Goal: Task Accomplishment & Management: Manage account settings

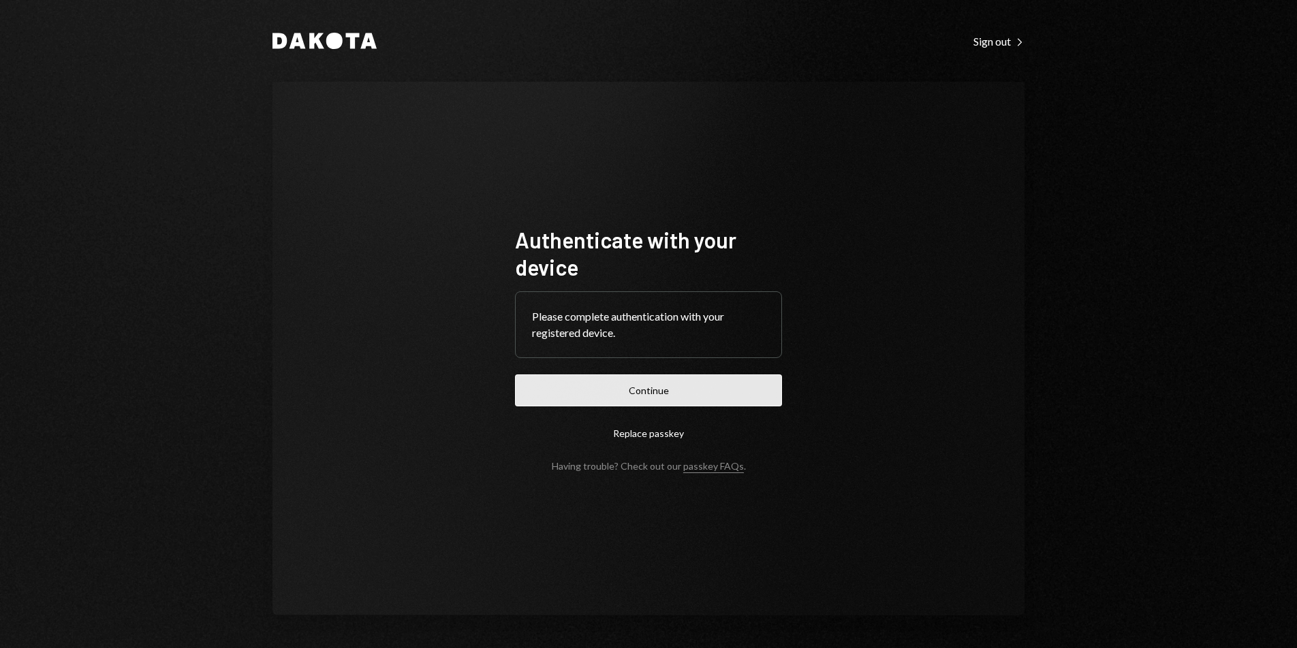
click at [735, 392] on button "Continue" at bounding box center [648, 391] width 267 height 32
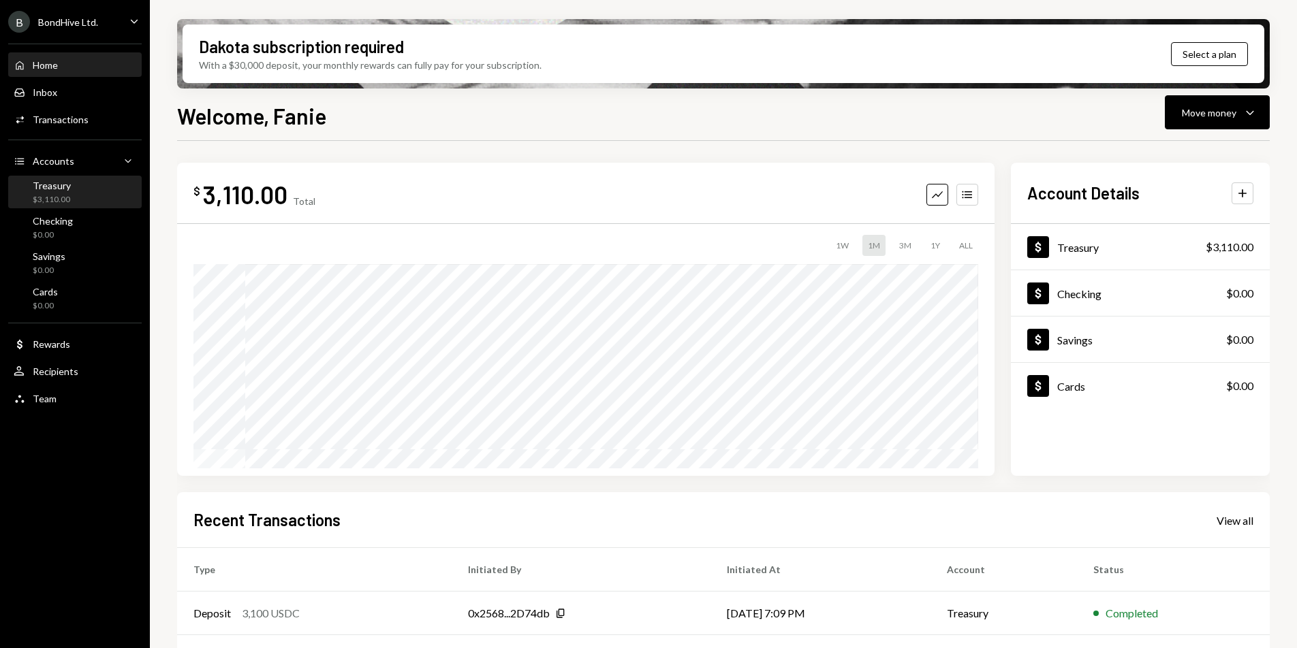
click at [84, 192] on div "Treasury $3,110.00" at bounding box center [75, 193] width 123 height 26
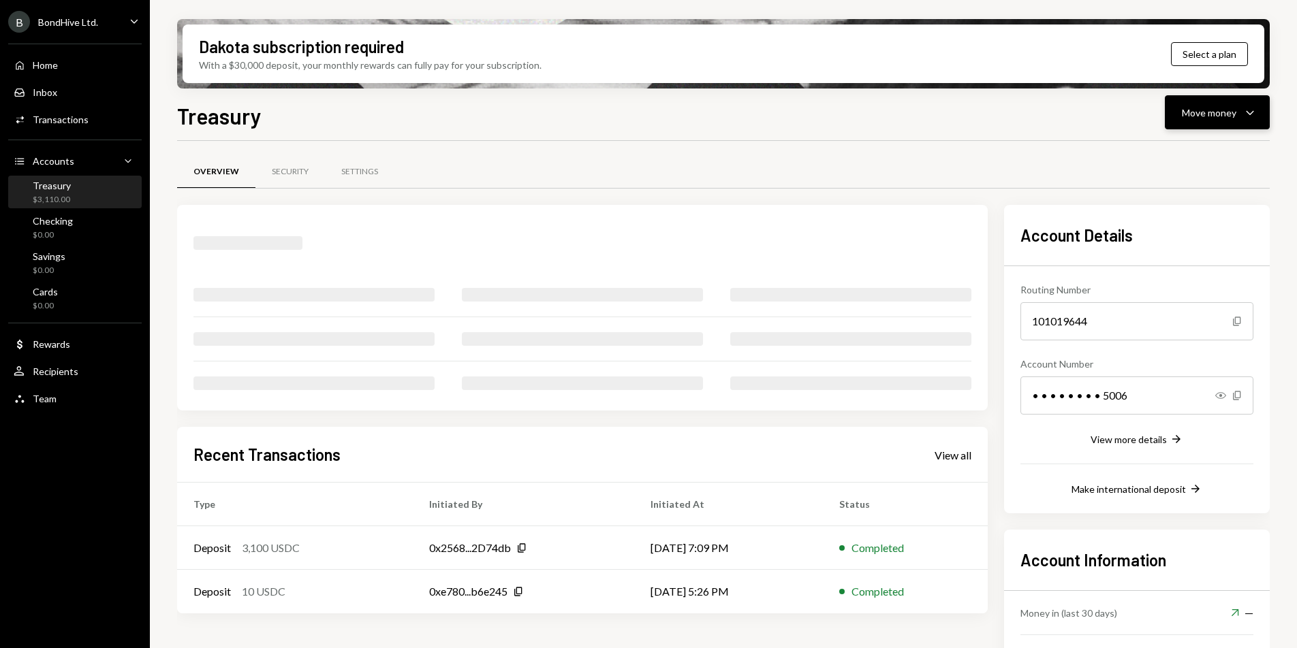
click at [1220, 124] on button "Move money Caret Down" at bounding box center [1217, 112] width 105 height 34
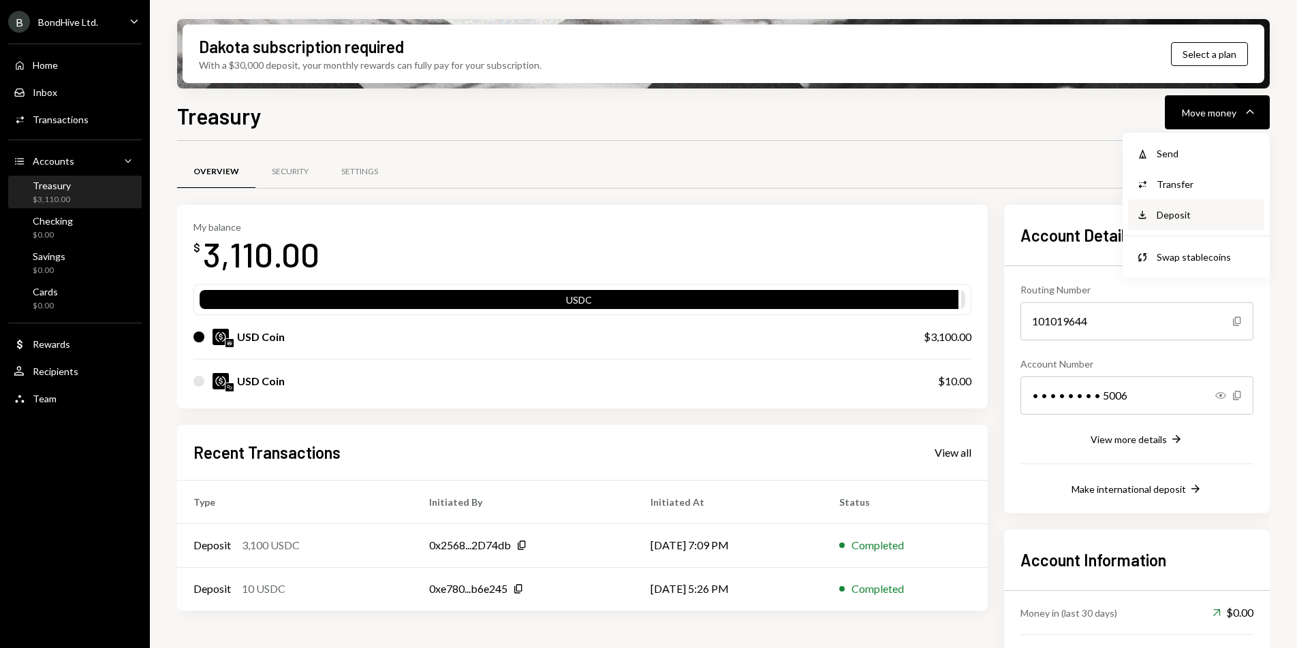
click at [1192, 214] on div "Deposit" at bounding box center [1205, 215] width 99 height 14
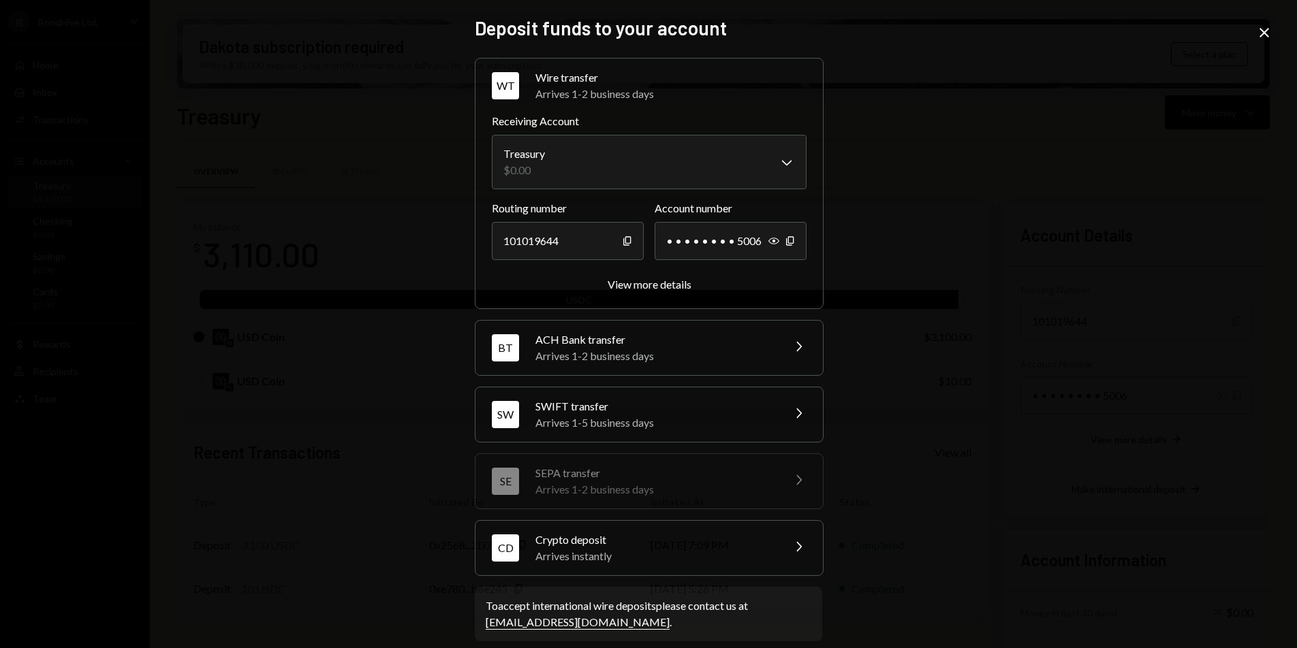
click at [708, 550] on div "Arrives instantly" at bounding box center [654, 556] width 238 height 16
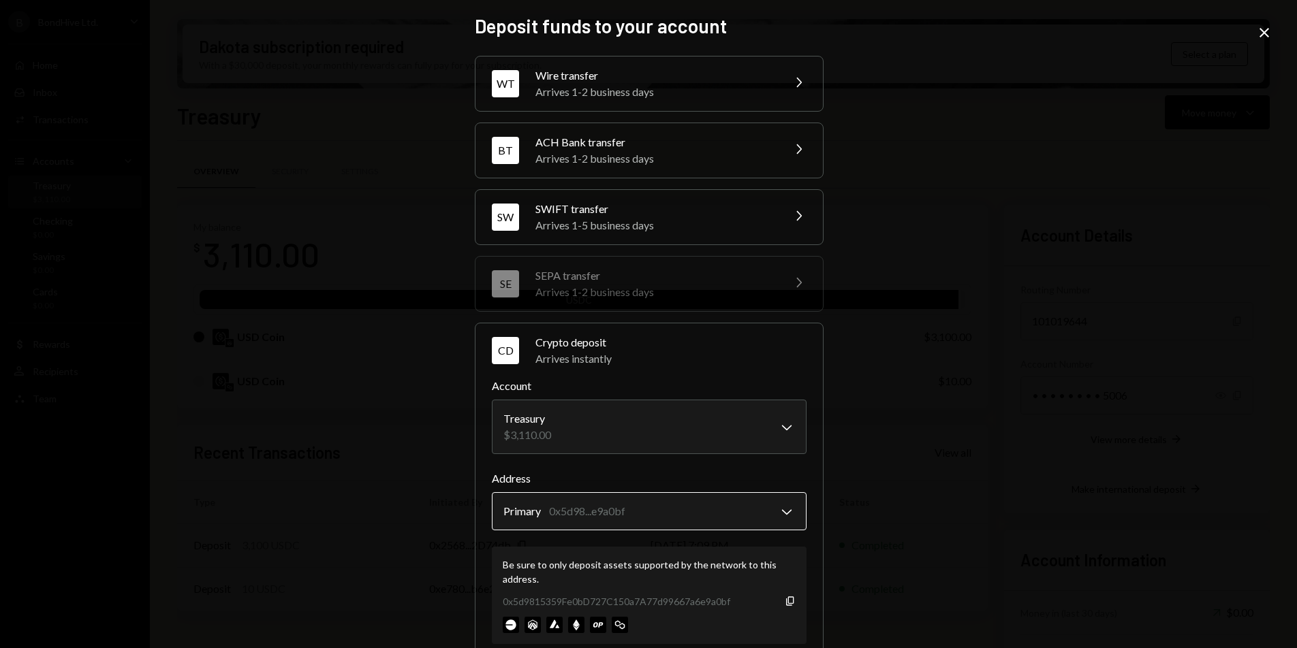
scroll to position [3, 0]
click at [1256, 34] on icon "Close" at bounding box center [1264, 33] width 16 height 16
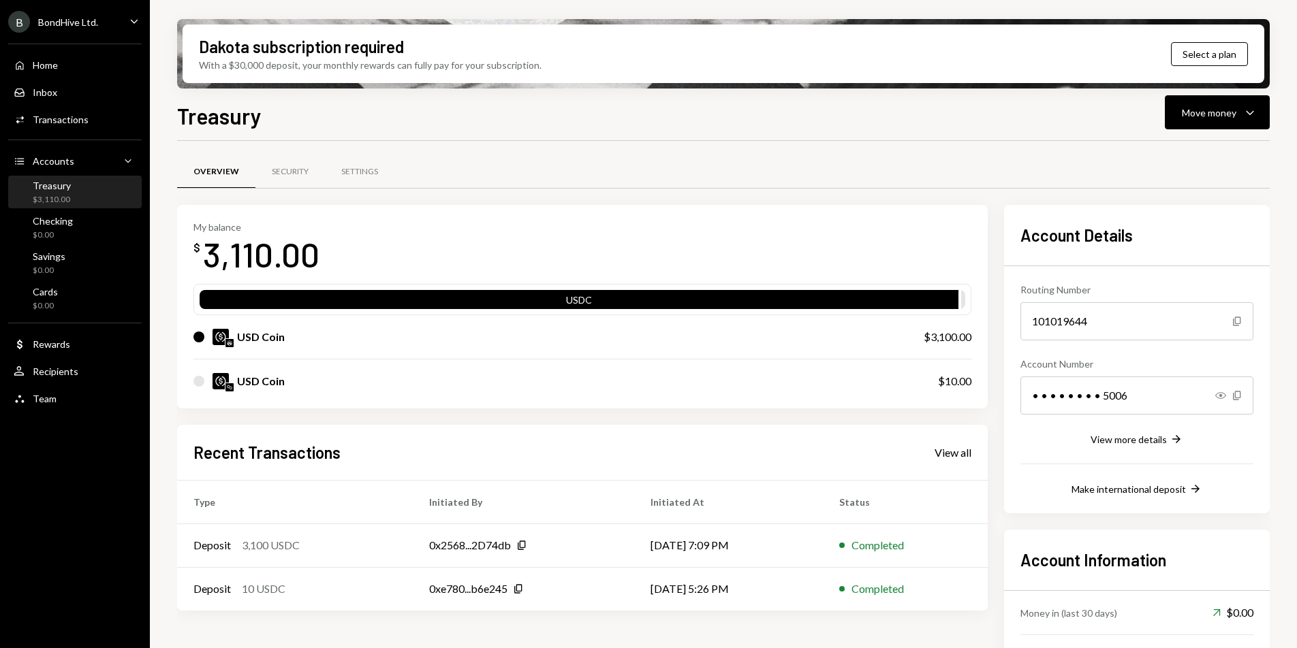
click at [77, 22] on div "BondHive Ltd." at bounding box center [68, 22] width 60 height 12
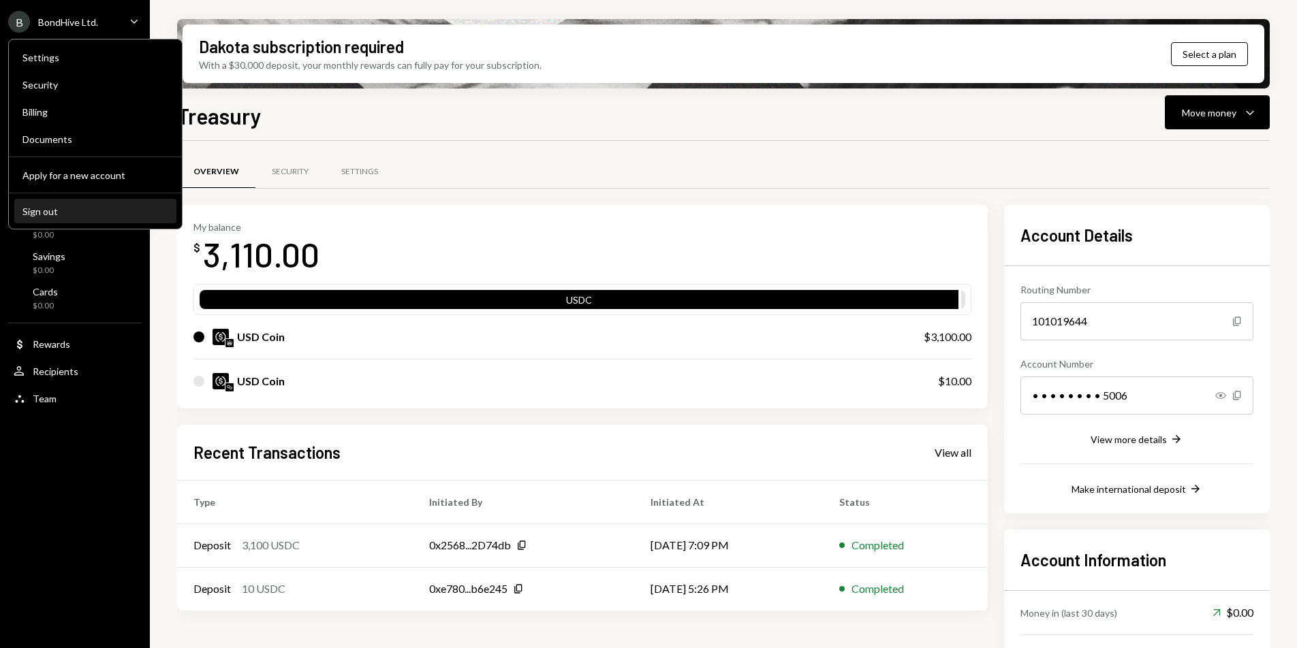
click at [64, 217] on div "Sign out" at bounding box center [95, 212] width 146 height 12
